Goal: Task Accomplishment & Management: Manage account settings

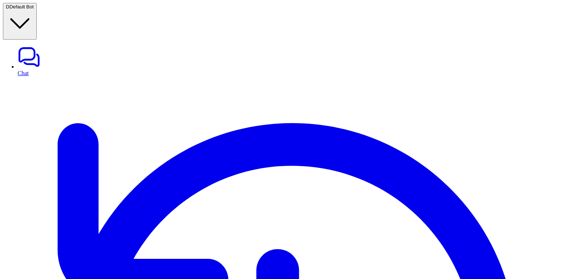
scroll to position [195, 0]
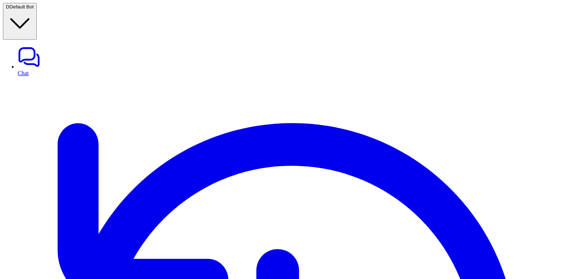
paste input "**********"
type input "**********"
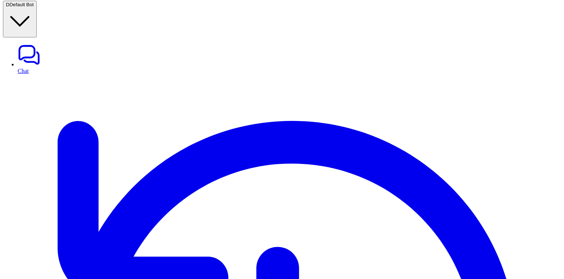
scroll to position [2, 0]
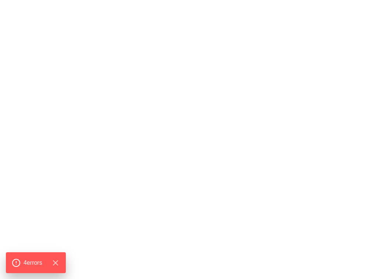
click at [273, 143] on div "500 - Server error Oops something went wrong. Try to refresh this page or feel …" at bounding box center [187, 209] width 369 height 413
click at [293, 155] on div "500 - Server error Oops something went wrong. Try to refresh this page or feel …" at bounding box center [187, 209] width 369 height 413
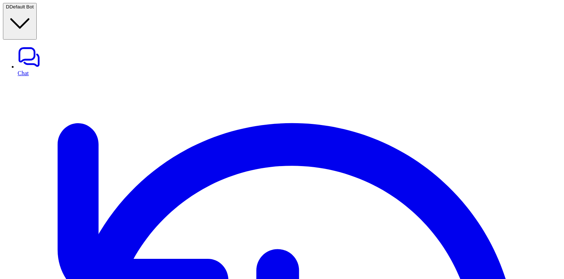
scroll to position [248, 0]
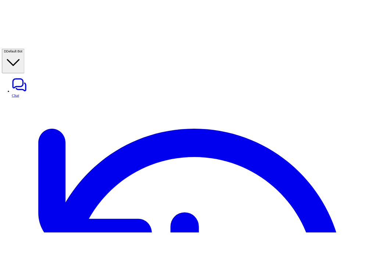
scroll to position [248, 0]
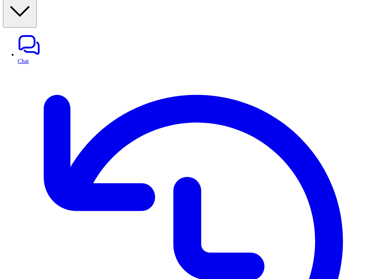
scroll to position [0, 0]
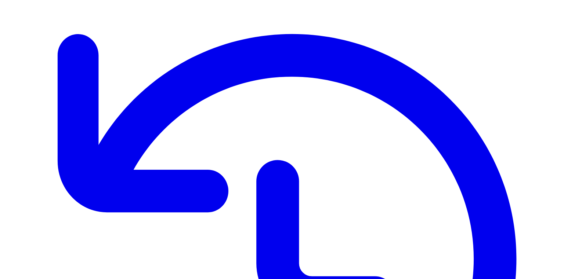
scroll to position [86, 0]
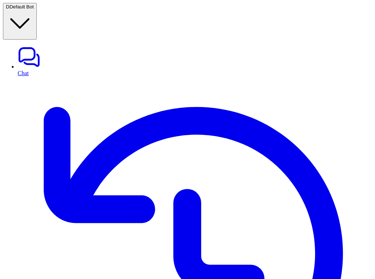
scroll to position [12, 4]
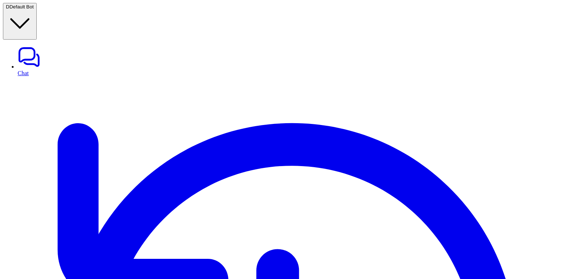
scroll to position [4, 0]
